Goal: Communication & Community: Answer question/provide support

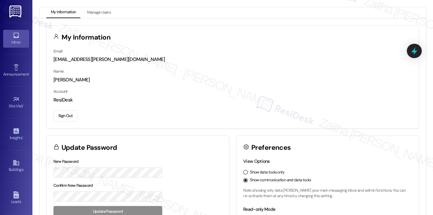
click at [14, 44] on div "Inbox" at bounding box center [16, 42] width 32 height 6
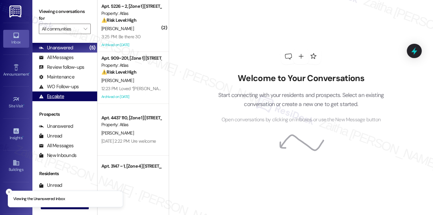
scroll to position [77, 0]
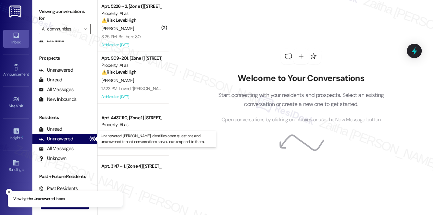
click at [58, 137] on div "Unanswered" at bounding box center [56, 138] width 34 height 7
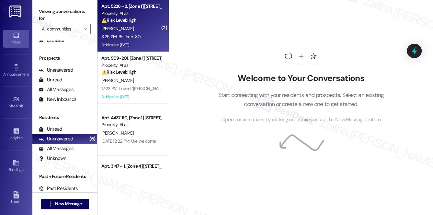
click at [141, 34] on div "3:25 PM: Be there 30 3:25 PM: Be there 30" at bounding box center [131, 37] width 61 height 8
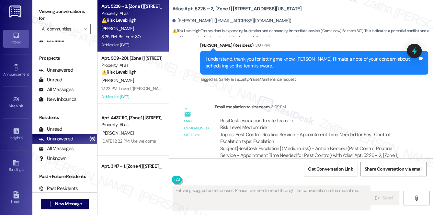
scroll to position [3498, 0]
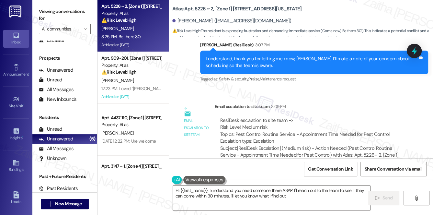
type textarea "Hi {{first_name}}, I understand you need someone there ASAP. I'll reach out to …"
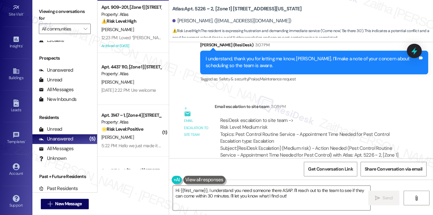
scroll to position [90, 0]
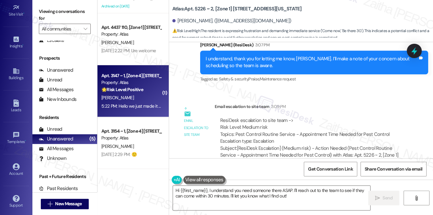
click at [140, 101] on div "[PERSON_NAME]" at bounding box center [131, 98] width 61 height 8
type textarea "Fetching suggested responses. Please feel free to read through the conversation…"
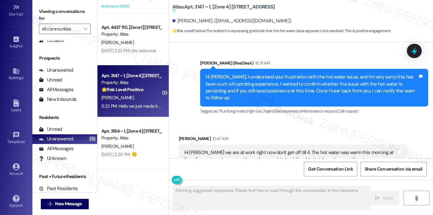
scroll to position [5363, 0]
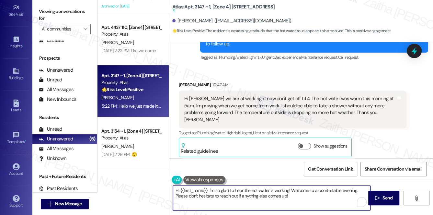
click at [177, 190] on textarea "Hi {{first_name}}, I'm so glad to hear the hot water is working! Welcome to a c…" at bounding box center [271, 197] width 197 height 24
click at [247, 188] on textarea "Thanks for the update, {{first_name}}, I'm so glad to hear the hot water is wor…" at bounding box center [271, 197] width 197 height 24
type textarea "Thanks for the update, {{first_name}}! I'm so glad to hear the hot water is wor…"
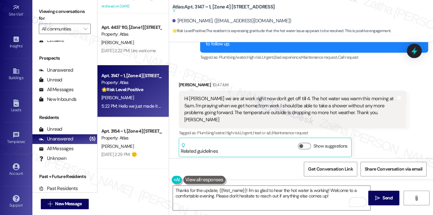
drag, startPoint x: 184, startPoint y: 7, endPoint x: 295, endPoint y: 6, distance: 111.0
click at [295, 6] on div "Atlas: Apt. 3147 ~ 1, [Zone 4] [STREET_ADDRESS] Suggested actions and notes ava…" at bounding box center [236, 9] width 129 height 8
copy b "Apt. 3147 ~ 1, [Zone 4] [STREET_ADDRESS]"
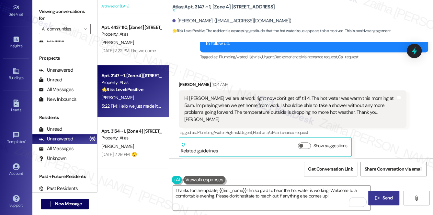
click at [381, 196] on span "Send" at bounding box center [387, 197] width 13 height 7
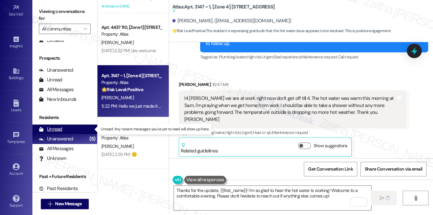
click at [50, 128] on div "Unread" at bounding box center [50, 129] width 23 height 7
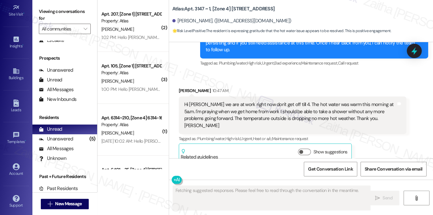
scroll to position [5363, 0]
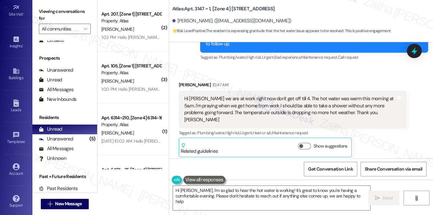
type textarea "Hi [PERSON_NAME], I'm so glad to hear the hot water is working! It's great to k…"
click at [65, 139] on div "Unanswered" at bounding box center [56, 138] width 34 height 7
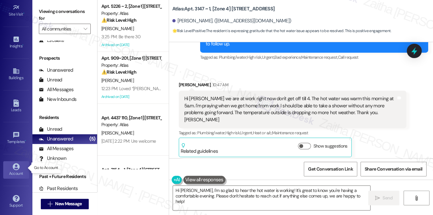
click at [19, 167] on link "Account" at bounding box center [16, 169] width 26 height 17
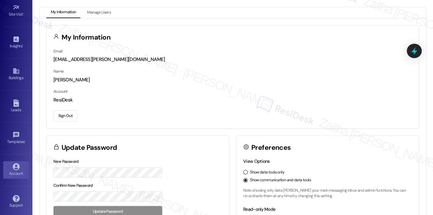
click at [68, 113] on button "Sign Out" at bounding box center [65, 115] width 24 height 11
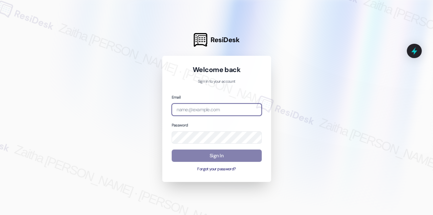
click at [209, 110] on input "email" at bounding box center [217, 109] width 90 height 13
type input "[EMAIL_ADDRESS][PERSON_NAME][DOMAIN_NAME]"
